Goal: Information Seeking & Learning: Find specific page/section

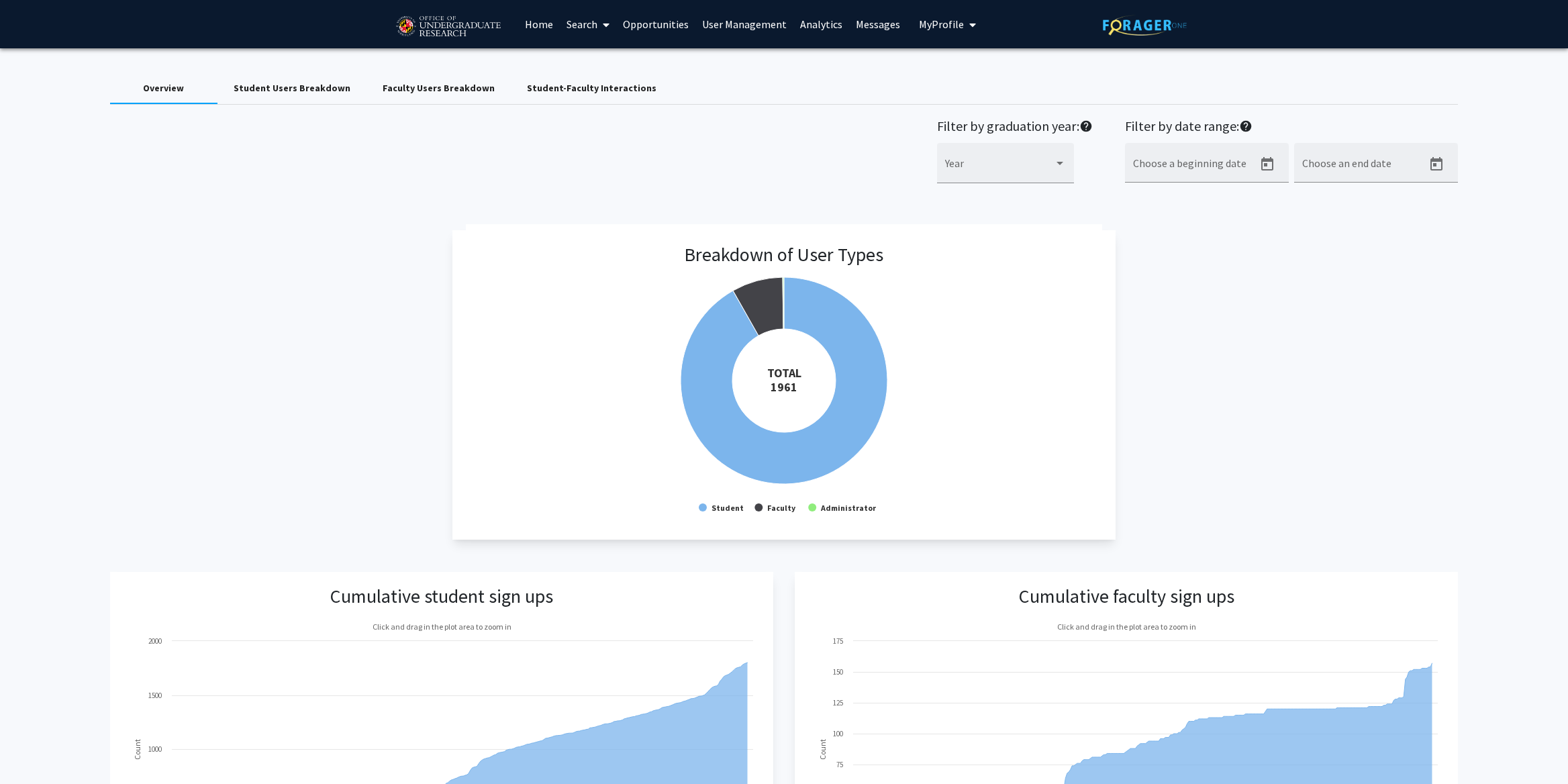
click at [547, 32] on link "Home" at bounding box center [539, 24] width 42 height 47
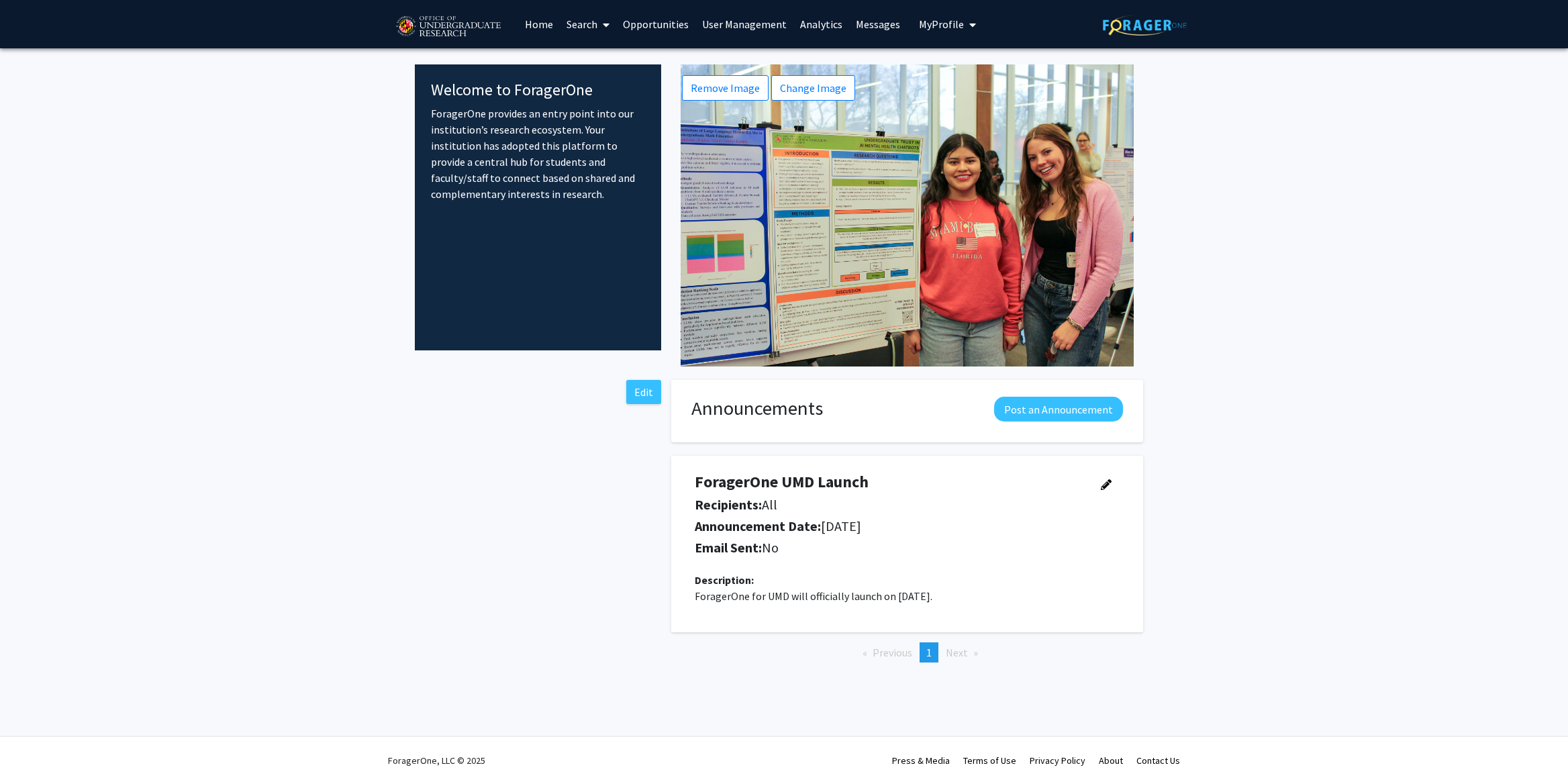
click at [724, 30] on link "User Management" at bounding box center [744, 24] width 98 height 47
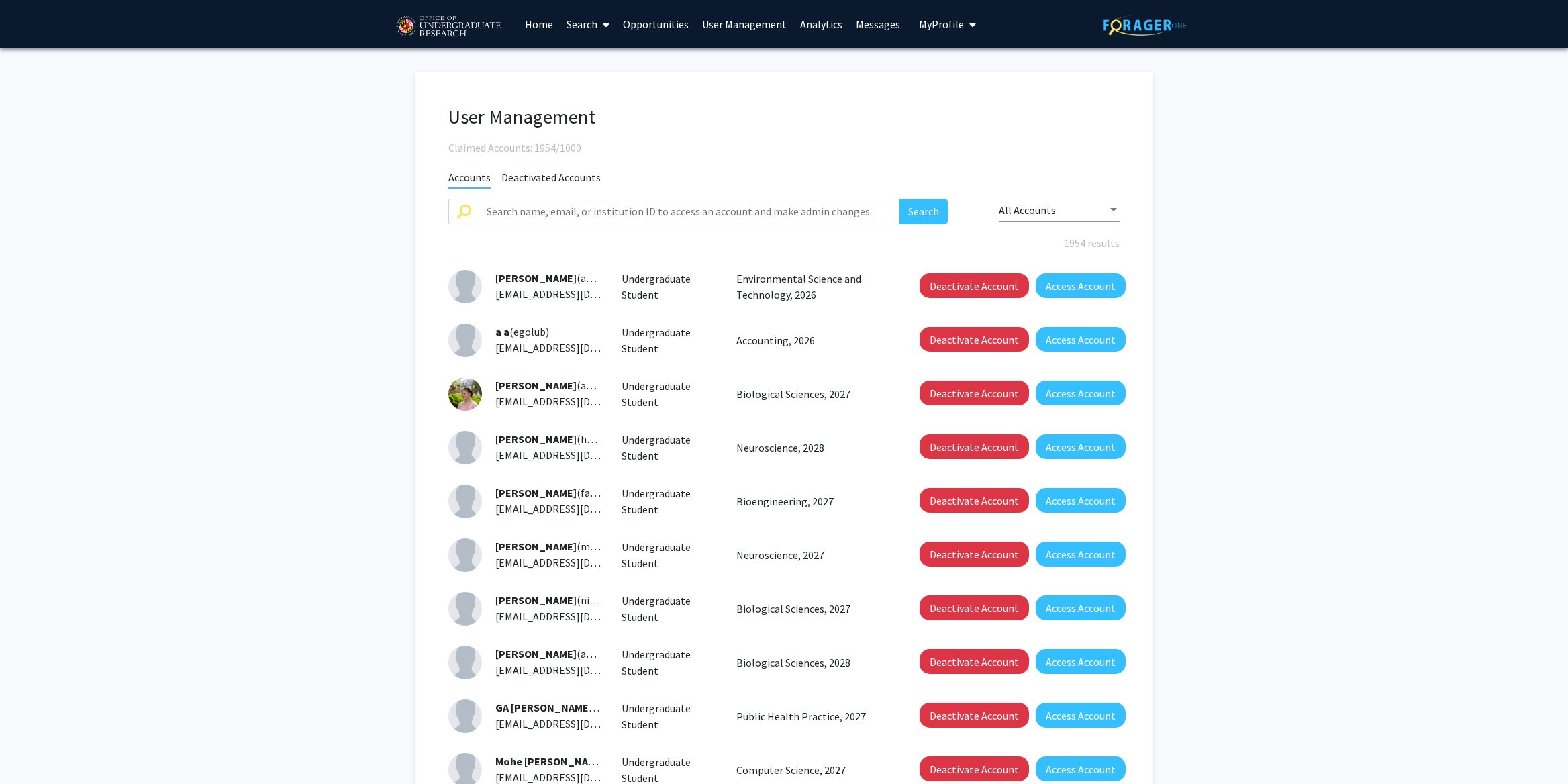
click at [585, 28] on link "Search" at bounding box center [587, 24] width 57 height 47
click at [607, 67] on span "Faculty/Staff" at bounding box center [609, 61] width 99 height 27
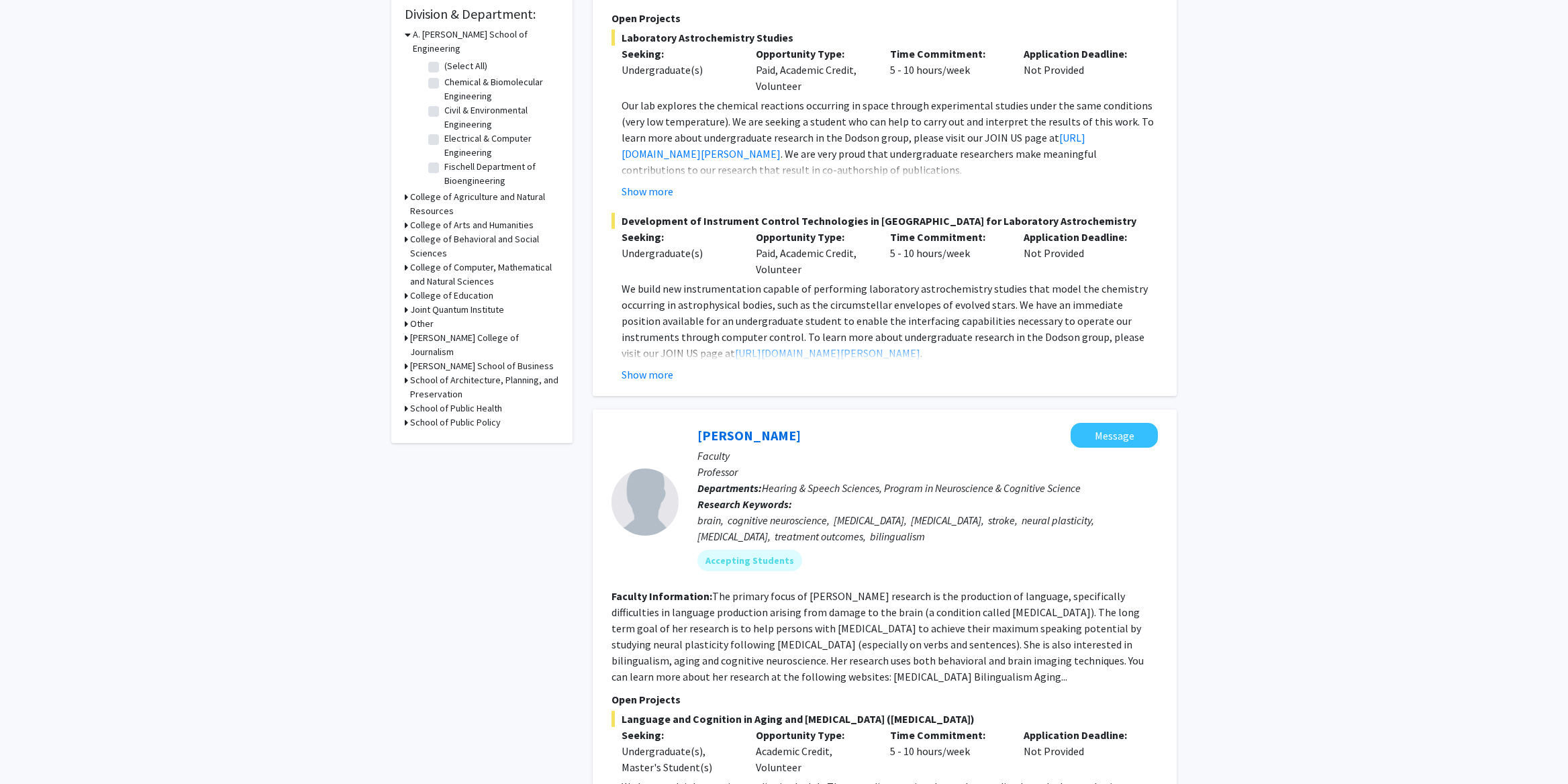
scroll to position [435, 0]
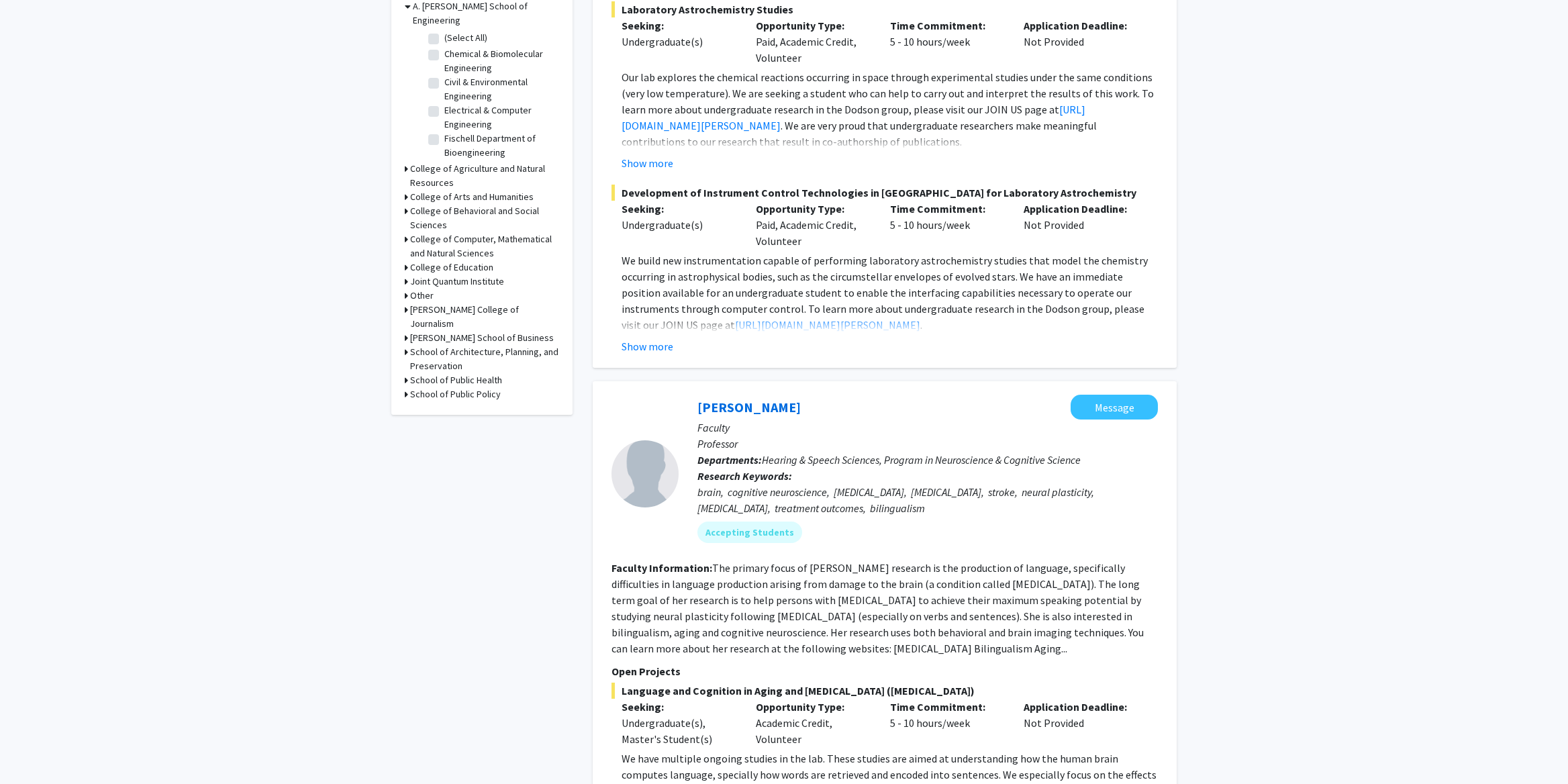
click at [436, 387] on h3 "School of Public Policy" at bounding box center [455, 395] width 90 height 14
click at [453, 405] on label "Other" at bounding box center [455, 412] width 24 height 14
click at [453, 405] on input "Other" at bounding box center [448, 409] width 9 height 9
checkbox input "true"
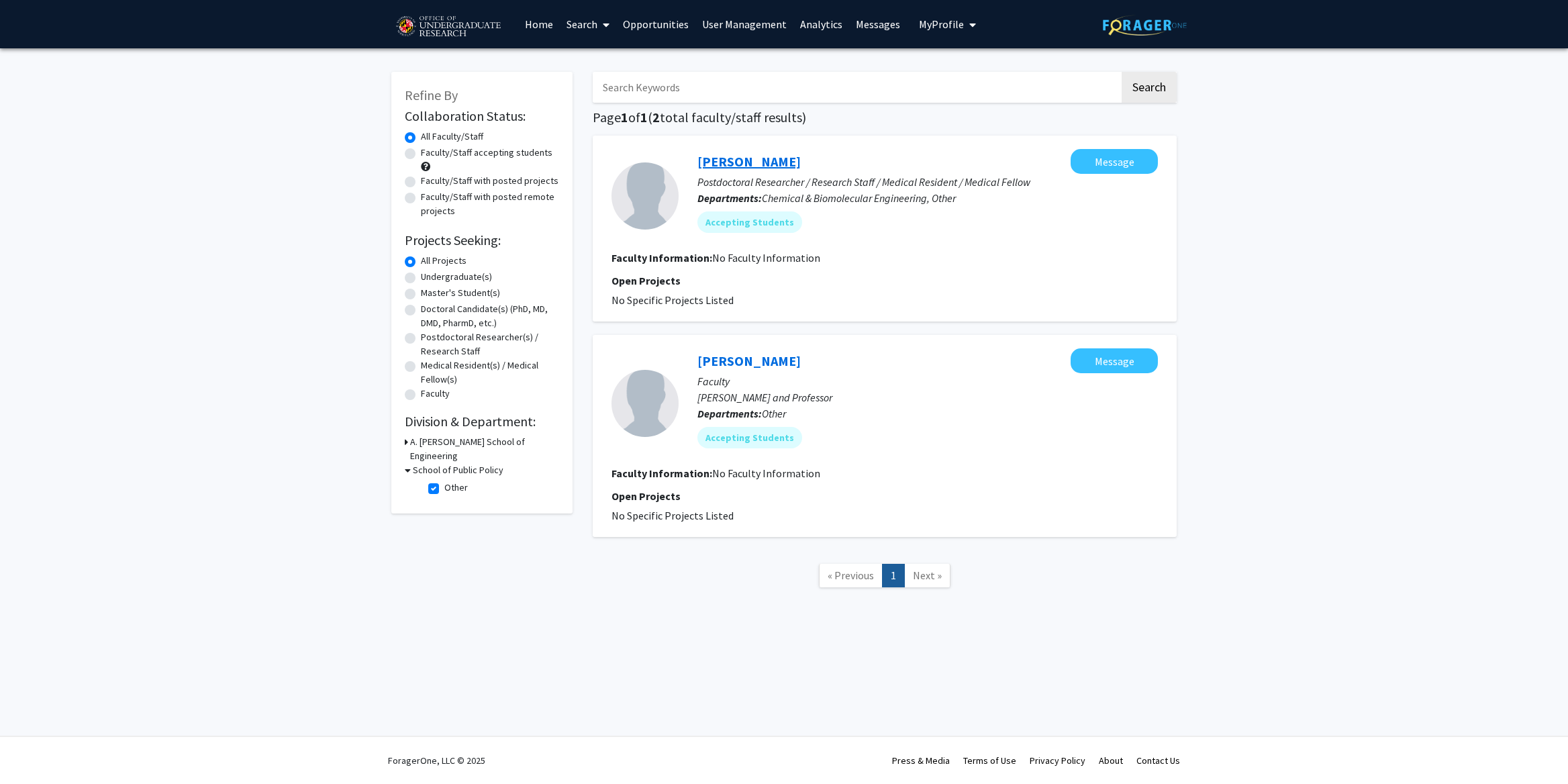
click at [780, 165] on link "[PERSON_NAME]" at bounding box center [749, 161] width 103 height 16
drag, startPoint x: 696, startPoint y: 156, endPoint x: 849, endPoint y: 172, distance: 153.8
click at [849, 172] on div "[PERSON_NAME] Message Postdoctoral Researcher / Research Staff / Medical Reside…" at bounding box center [918, 196] width 479 height 94
copy div "[PERSON_NAME] Message"
click at [750, 19] on link "User Management" at bounding box center [744, 24] width 98 height 47
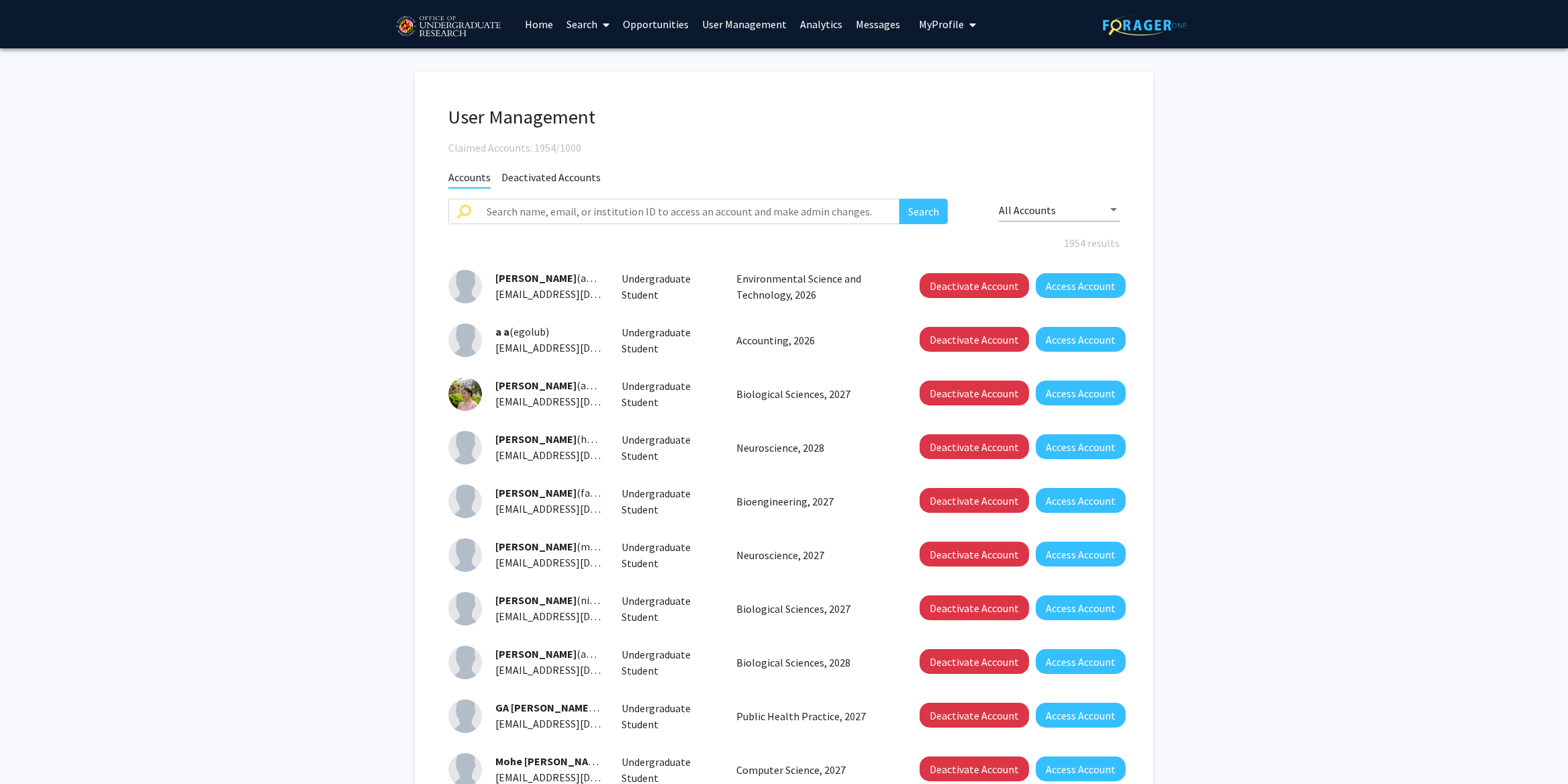
click at [825, 28] on link "Analytics" at bounding box center [821, 24] width 56 height 47
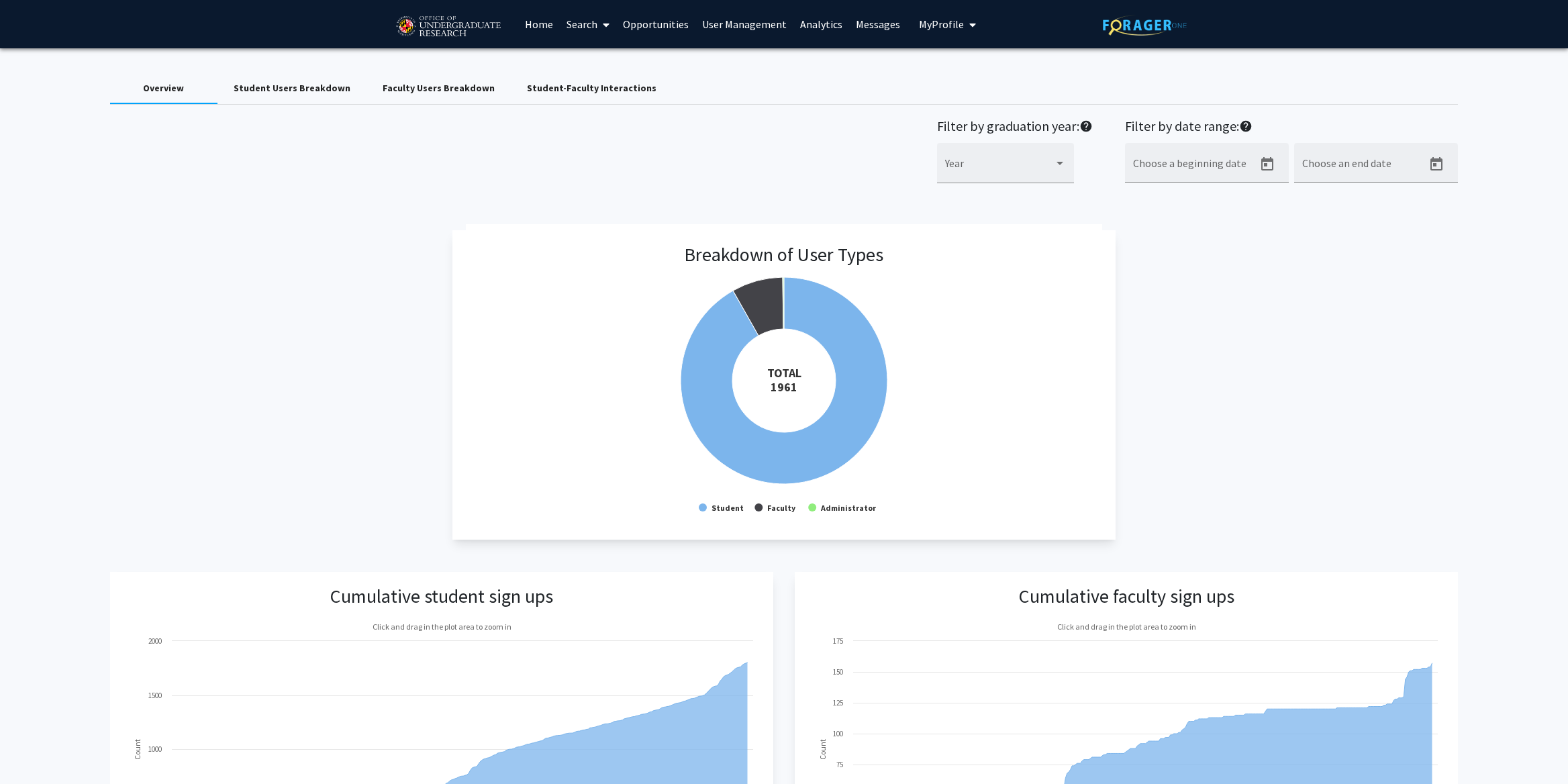
click at [594, 19] on link "Search" at bounding box center [587, 24] width 57 height 47
click at [600, 64] on span "Faculty/Staff" at bounding box center [609, 61] width 99 height 27
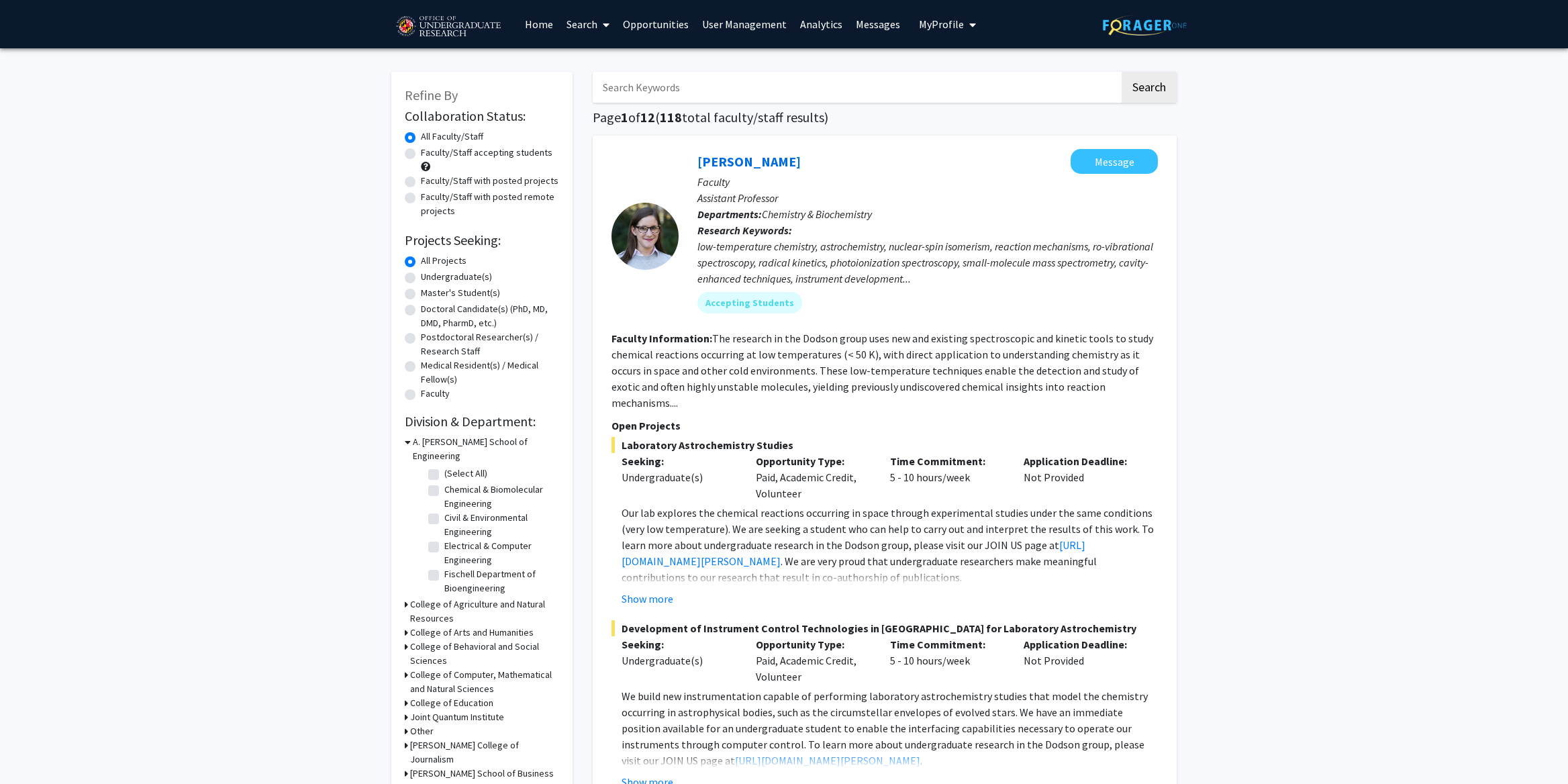
click at [421, 183] on label "Faculty/Staff with posted projects" at bounding box center [490, 181] width 138 height 14
click at [421, 182] on input "Faculty/Staff with posted projects" at bounding box center [425, 178] width 9 height 9
radio input "true"
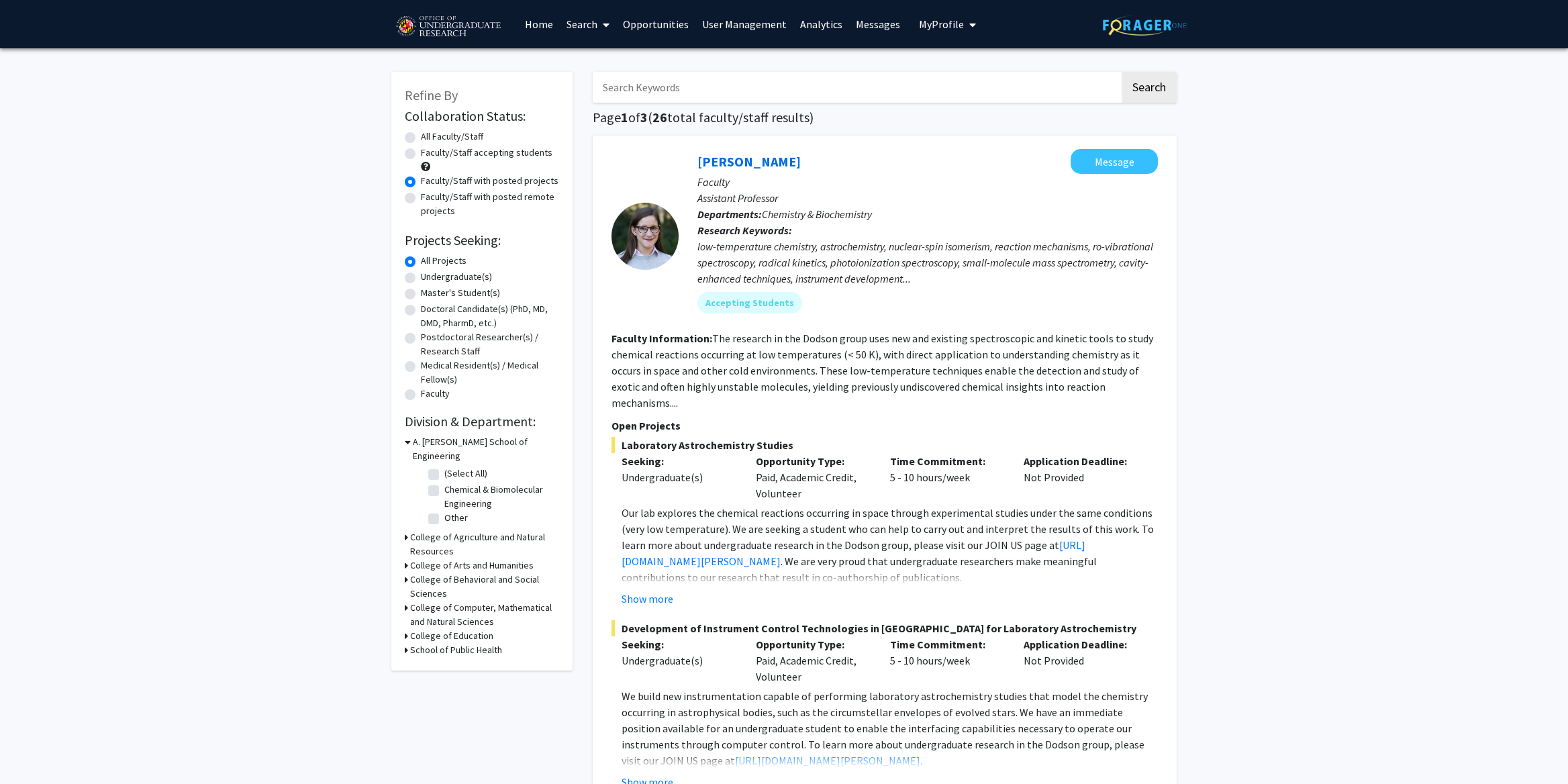
click at [421, 197] on label "Faculty/Staff with posted remote projects" at bounding box center [490, 204] width 138 height 28
click at [421, 197] on input "Faculty/Staff with posted remote projects" at bounding box center [425, 194] width 9 height 9
radio input "true"
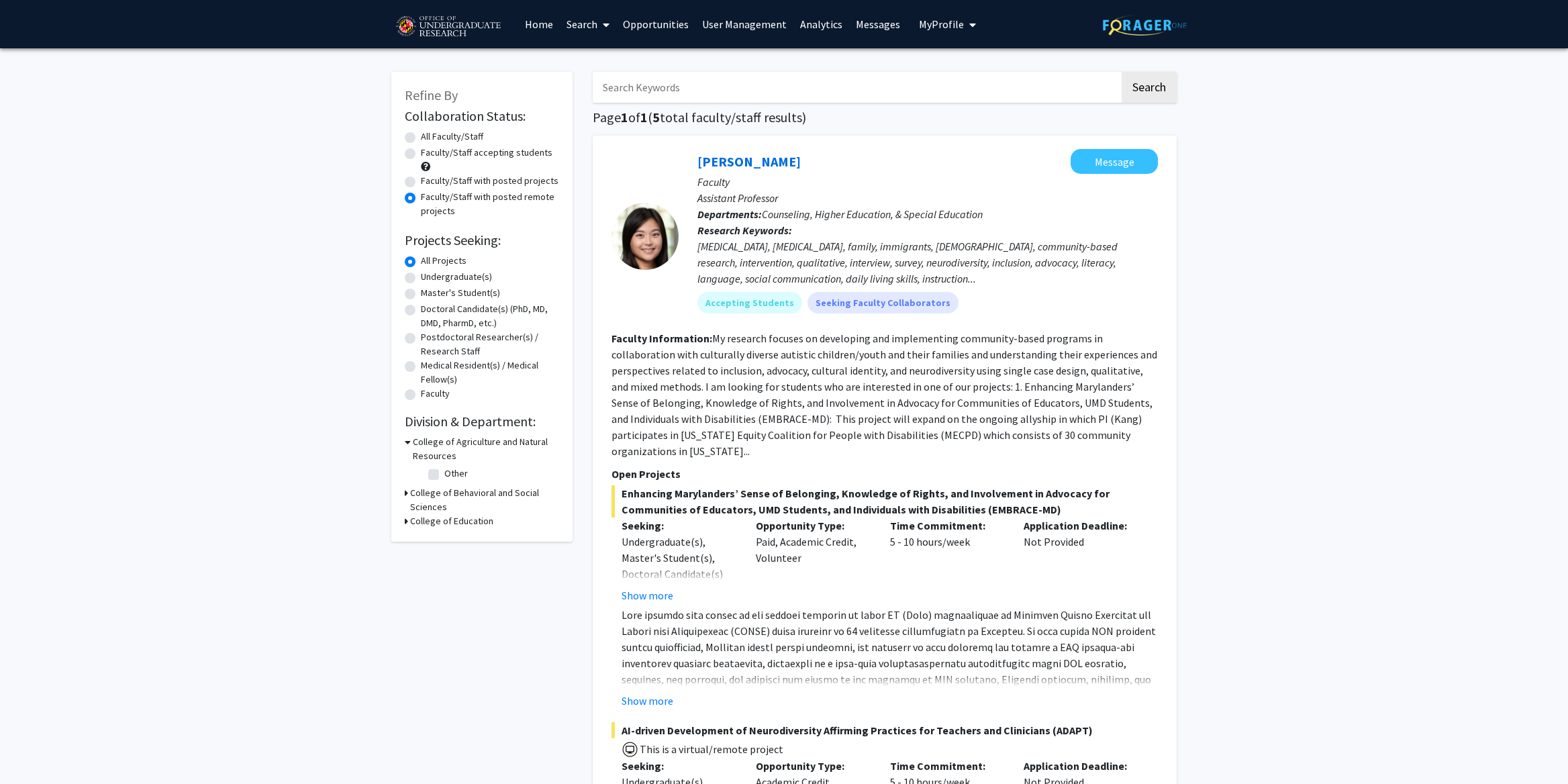
click at [421, 184] on label "Faculty/Staff with posted projects" at bounding box center [490, 181] width 138 height 14
click at [421, 182] on input "Faculty/Staff with posted projects" at bounding box center [425, 178] width 9 height 9
radio input "true"
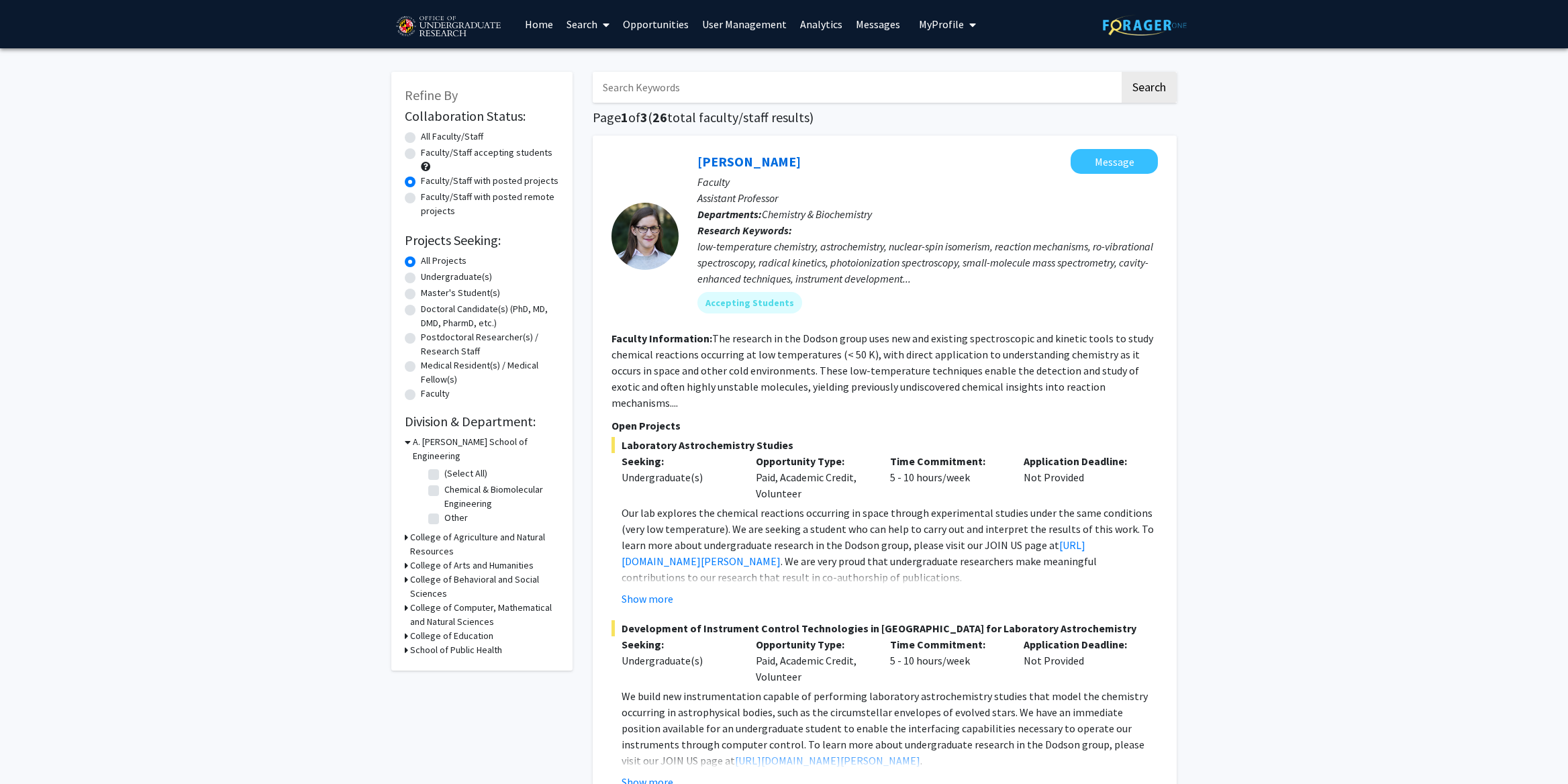
click at [421, 151] on label "Faculty/Staff accepting students" at bounding box center [486, 153] width 131 height 14
click at [421, 151] on input "Faculty/Staff accepting students" at bounding box center [425, 150] width 9 height 9
radio input "true"
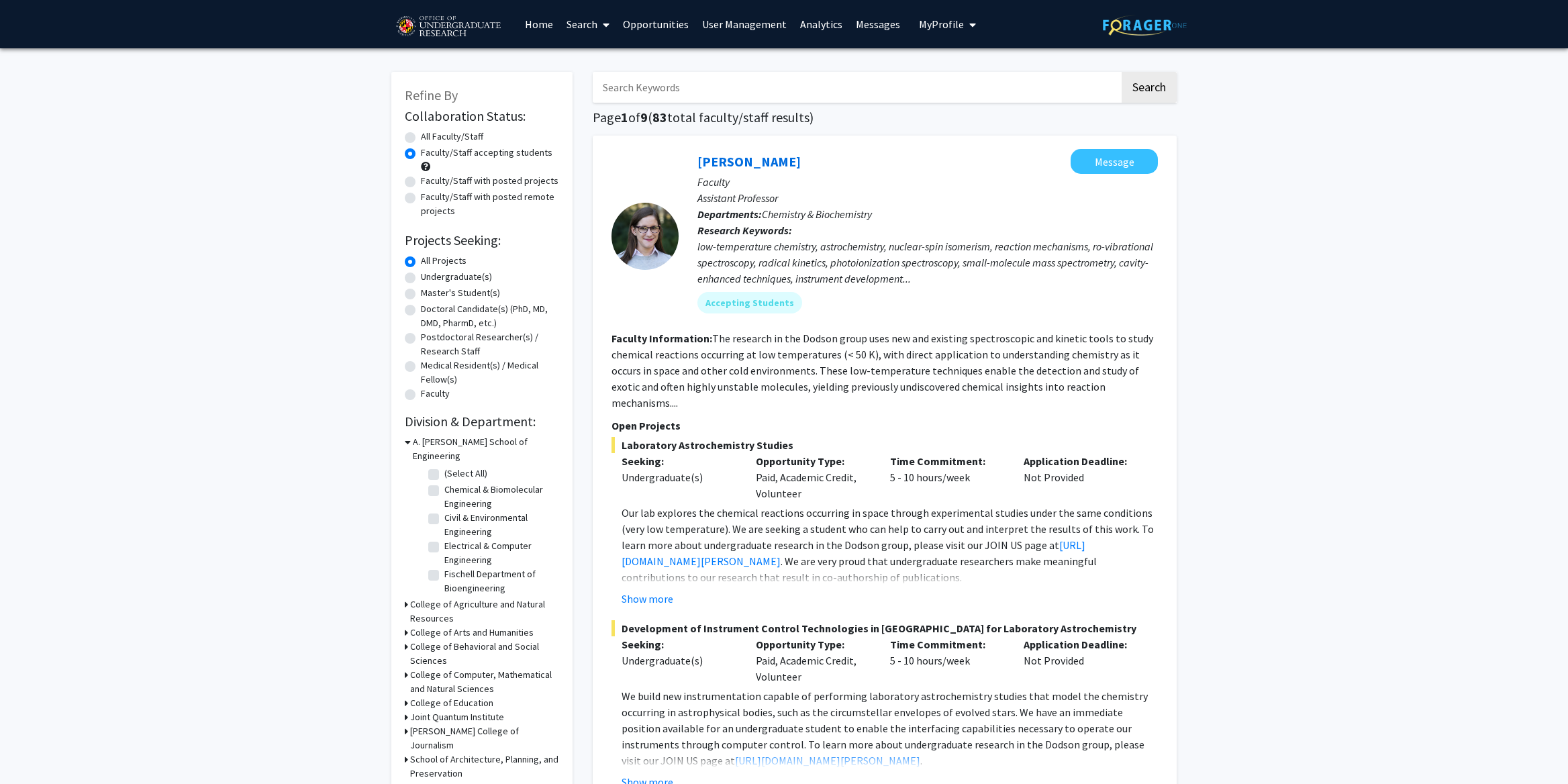
click at [421, 134] on label "All Faculty/Staff" at bounding box center [452, 137] width 62 height 14
click at [421, 134] on input "All Faculty/Staff" at bounding box center [425, 134] width 9 height 9
radio input "true"
